Goal: Task Accomplishment & Management: Manage account settings

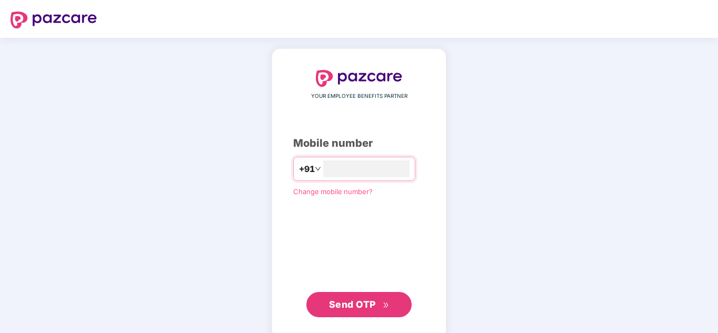
type input "**********"
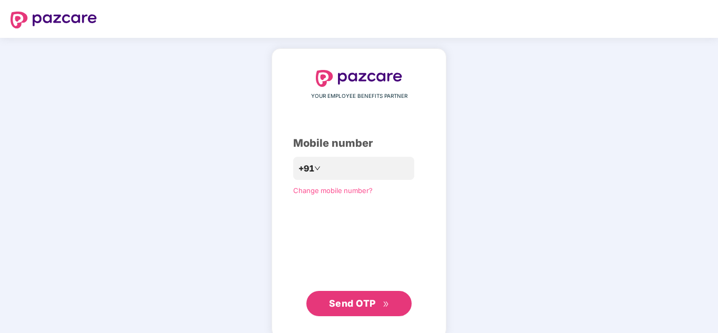
click at [367, 307] on span "Send OTP" at bounding box center [352, 303] width 47 height 11
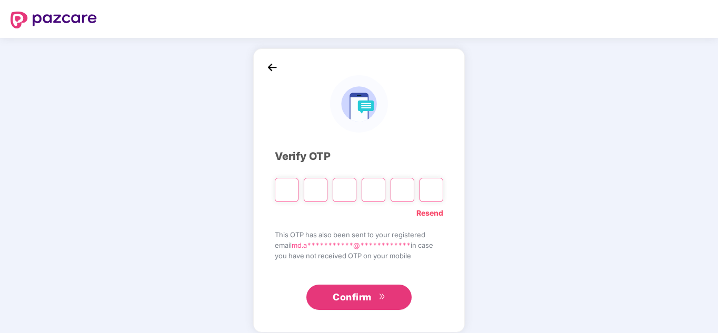
click at [288, 191] on input "Please enter verification code. Digit 1" at bounding box center [287, 190] width 24 height 24
type input "*"
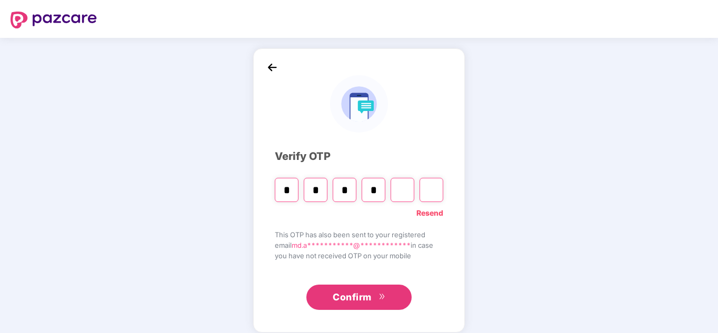
type input "*"
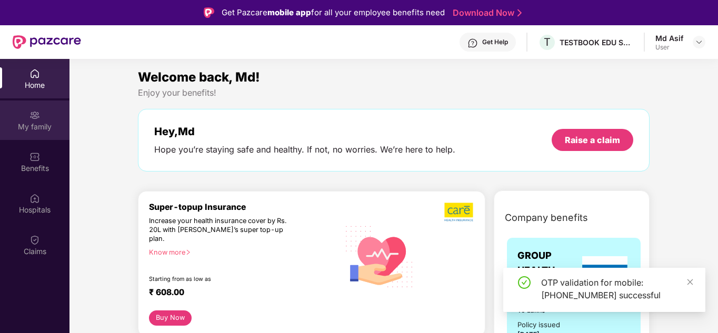
click at [34, 121] on div "My family" at bounding box center [35, 120] width 70 height 39
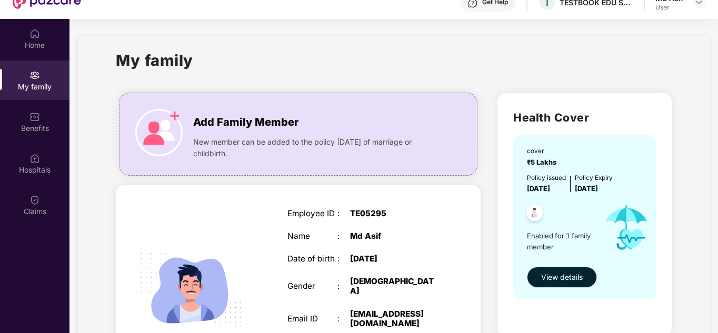
click at [560, 280] on span "View details" at bounding box center [562, 278] width 42 height 12
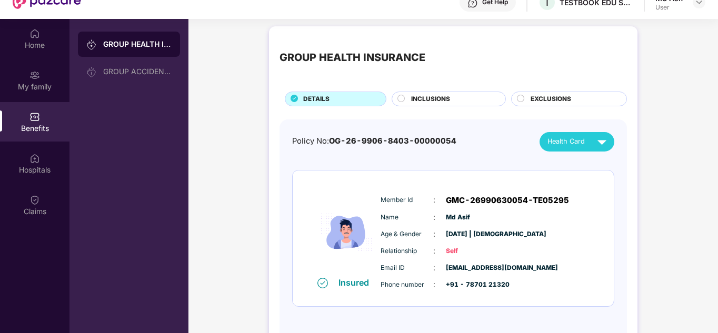
scroll to position [4, 0]
click at [604, 141] on img at bounding box center [602, 141] width 18 height 18
click at [605, 162] on img at bounding box center [604, 166] width 8 height 8
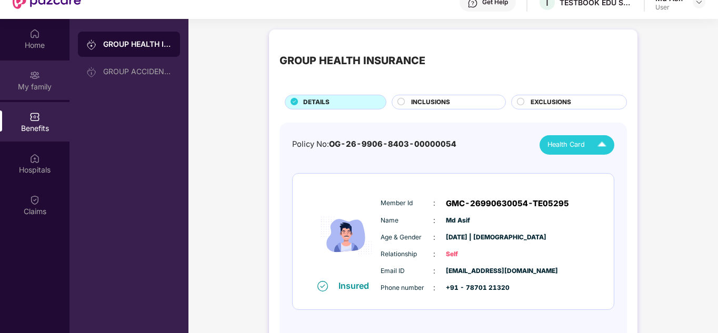
click at [37, 84] on div "My family" at bounding box center [35, 87] width 70 height 11
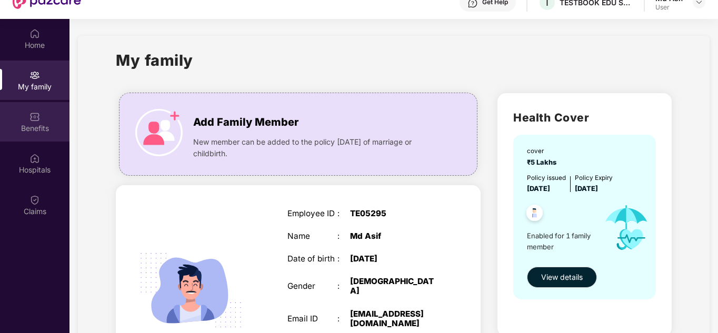
click at [33, 127] on div "Benefits" at bounding box center [35, 128] width 70 height 11
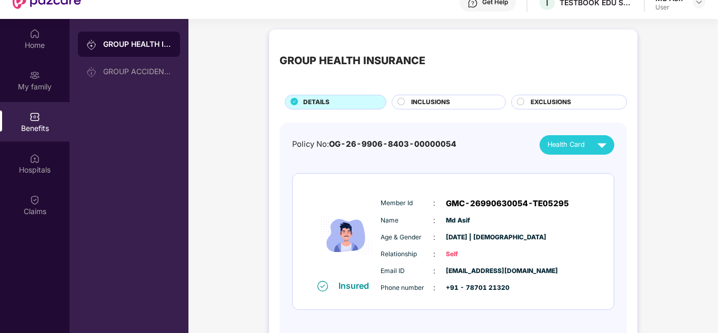
click at [404, 104] on icon at bounding box center [401, 101] width 7 height 7
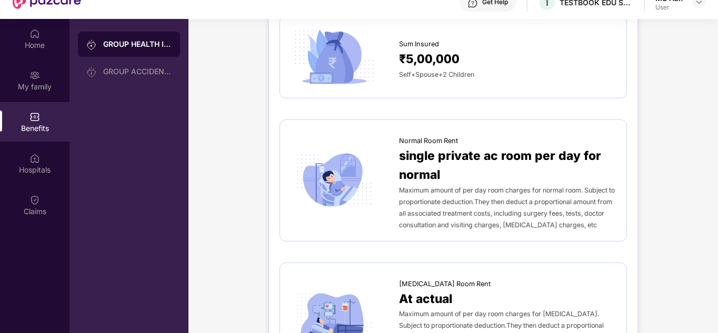
scroll to position [113, 0]
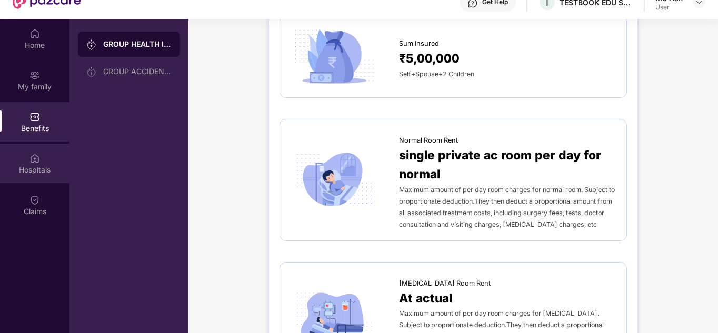
click at [46, 169] on div "Hospitals" at bounding box center [35, 170] width 70 height 11
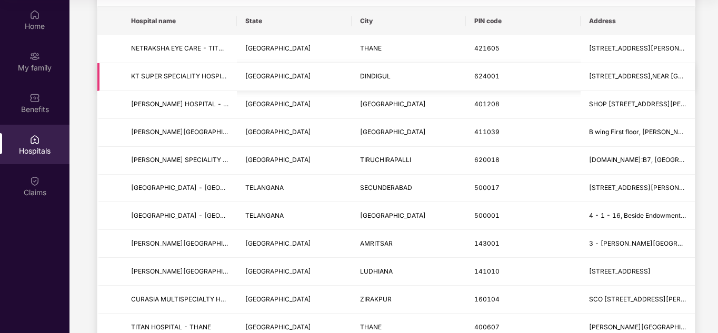
scroll to position [0, 0]
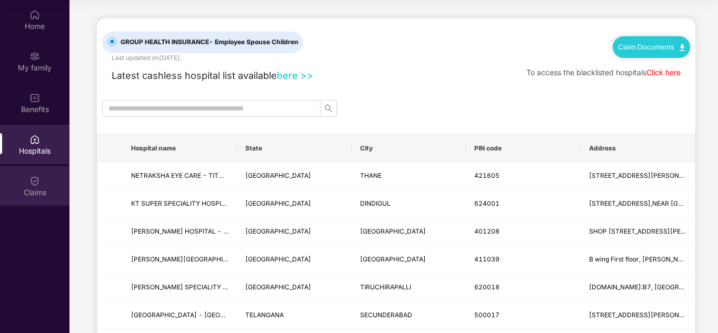
click at [43, 194] on div "Claims" at bounding box center [35, 192] width 70 height 11
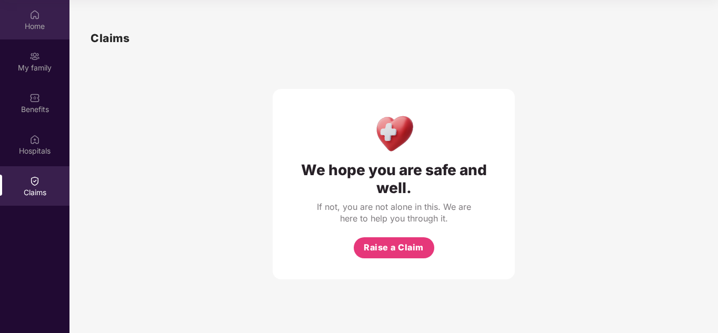
click at [32, 33] on div "Home" at bounding box center [35, 19] width 70 height 39
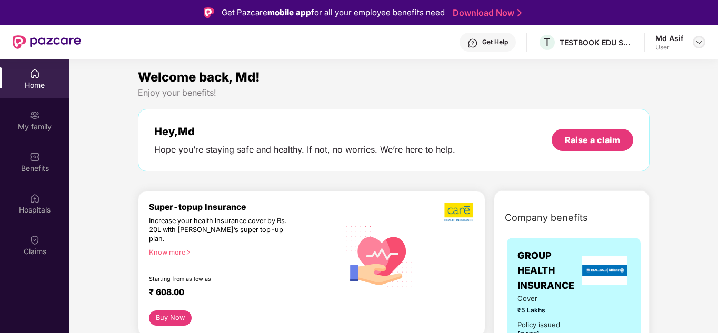
click at [702, 43] on img at bounding box center [699, 42] width 8 height 8
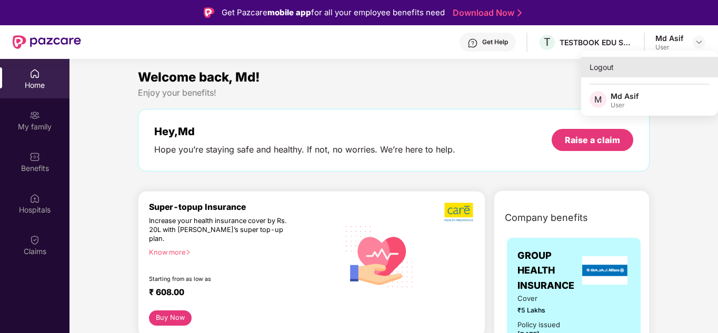
click at [628, 73] on div "Logout" at bounding box center [649, 67] width 137 height 21
